Goal: Find specific page/section: Find specific page/section

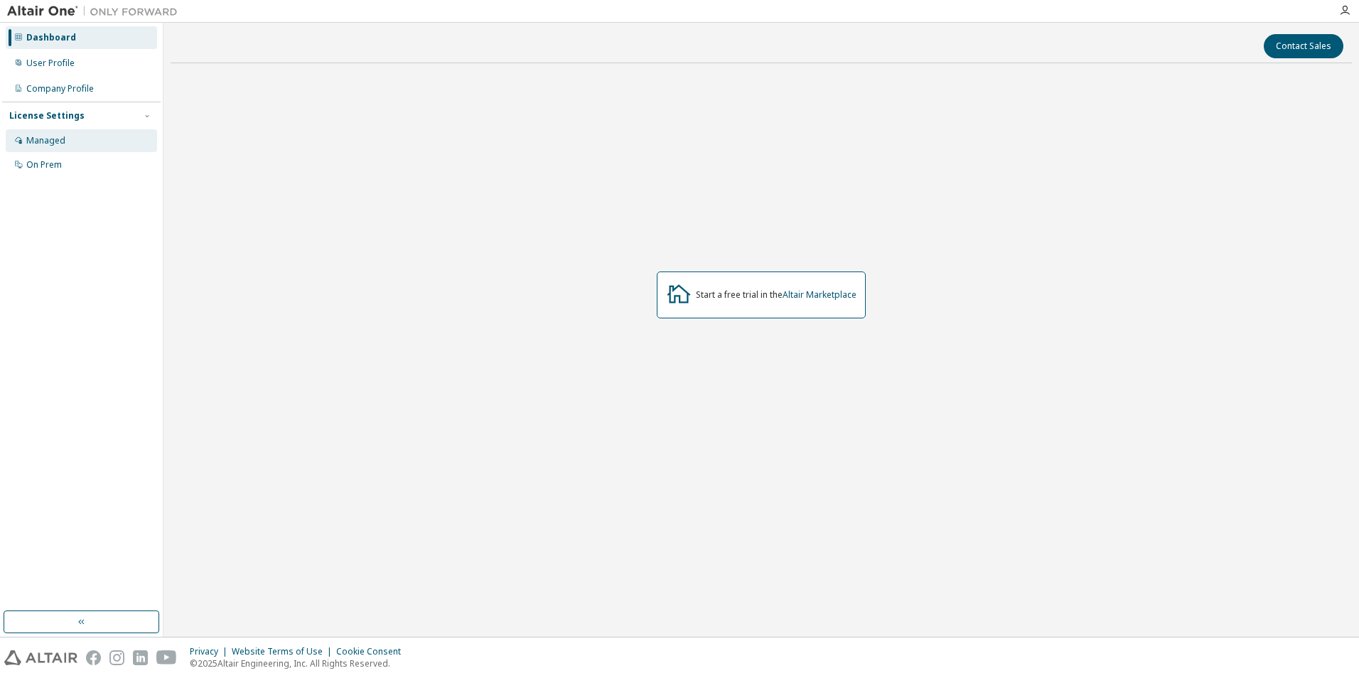
click at [58, 138] on div "Managed" at bounding box center [45, 140] width 39 height 11
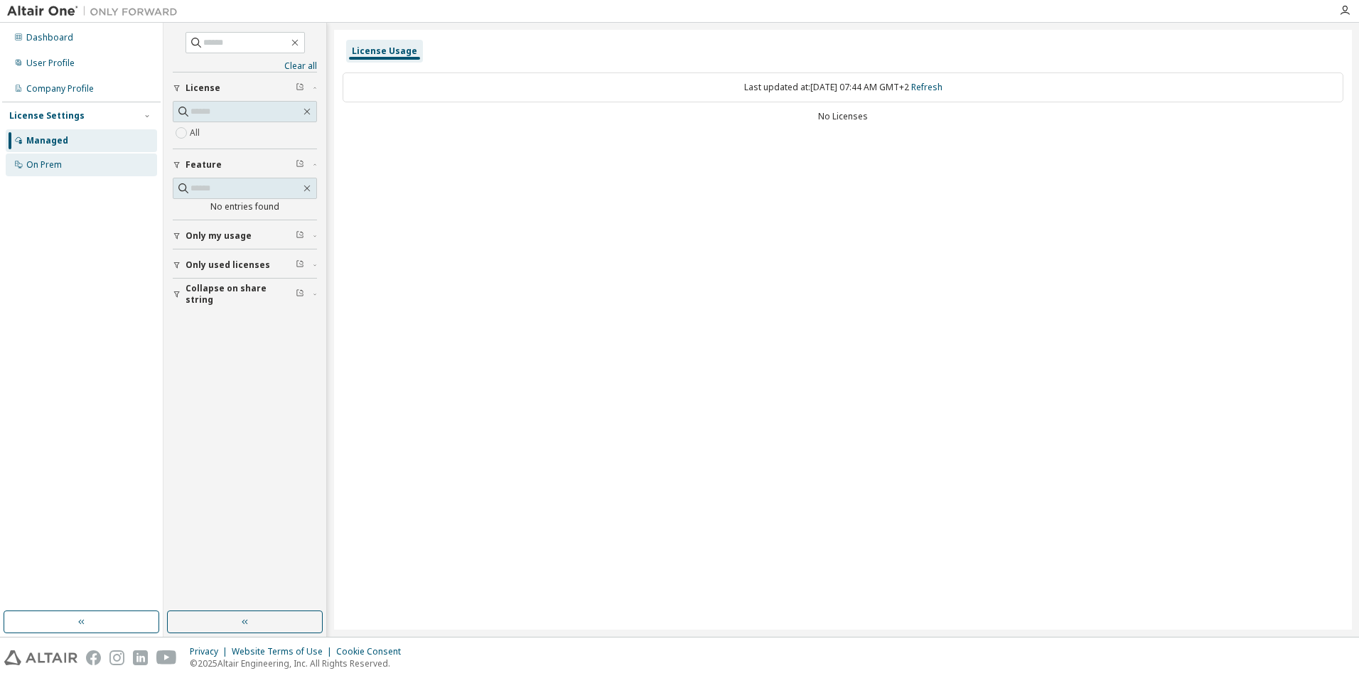
click at [58, 164] on div "On Prem" at bounding box center [44, 164] width 36 height 11
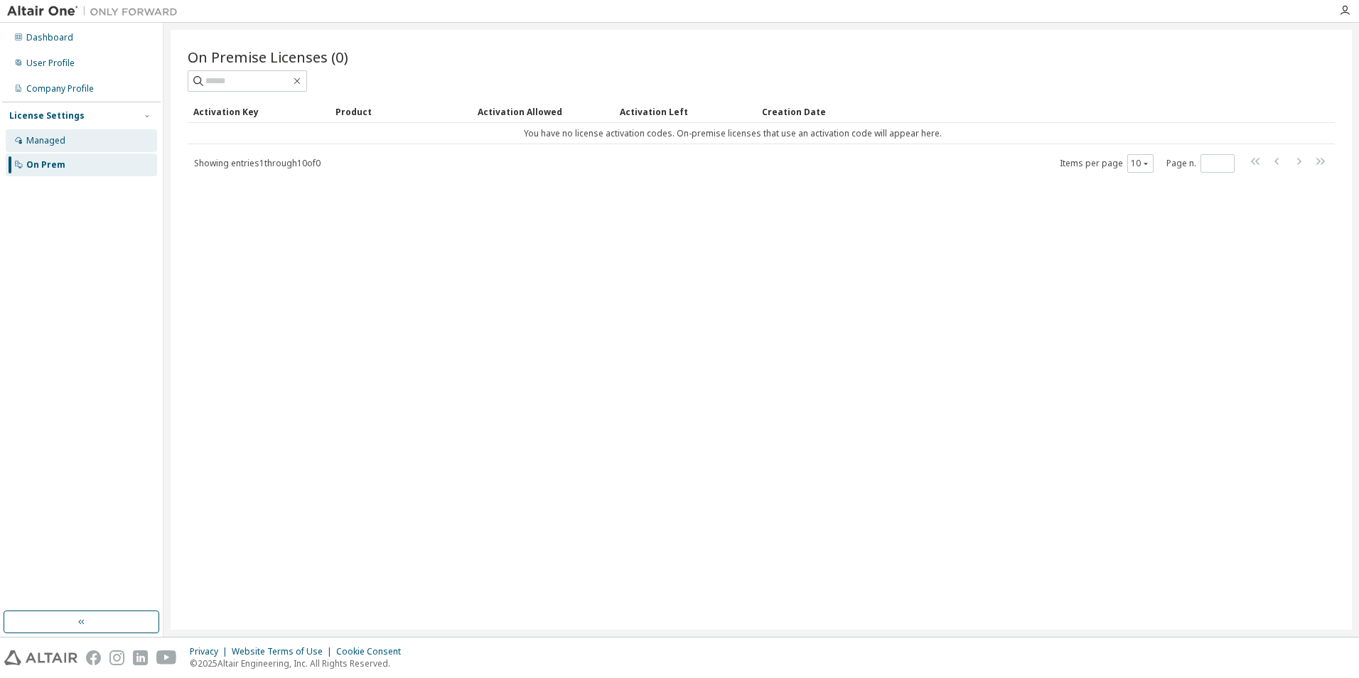
click at [70, 144] on div "Managed" at bounding box center [81, 140] width 151 height 23
